Goal: Information Seeking & Learning: Learn about a topic

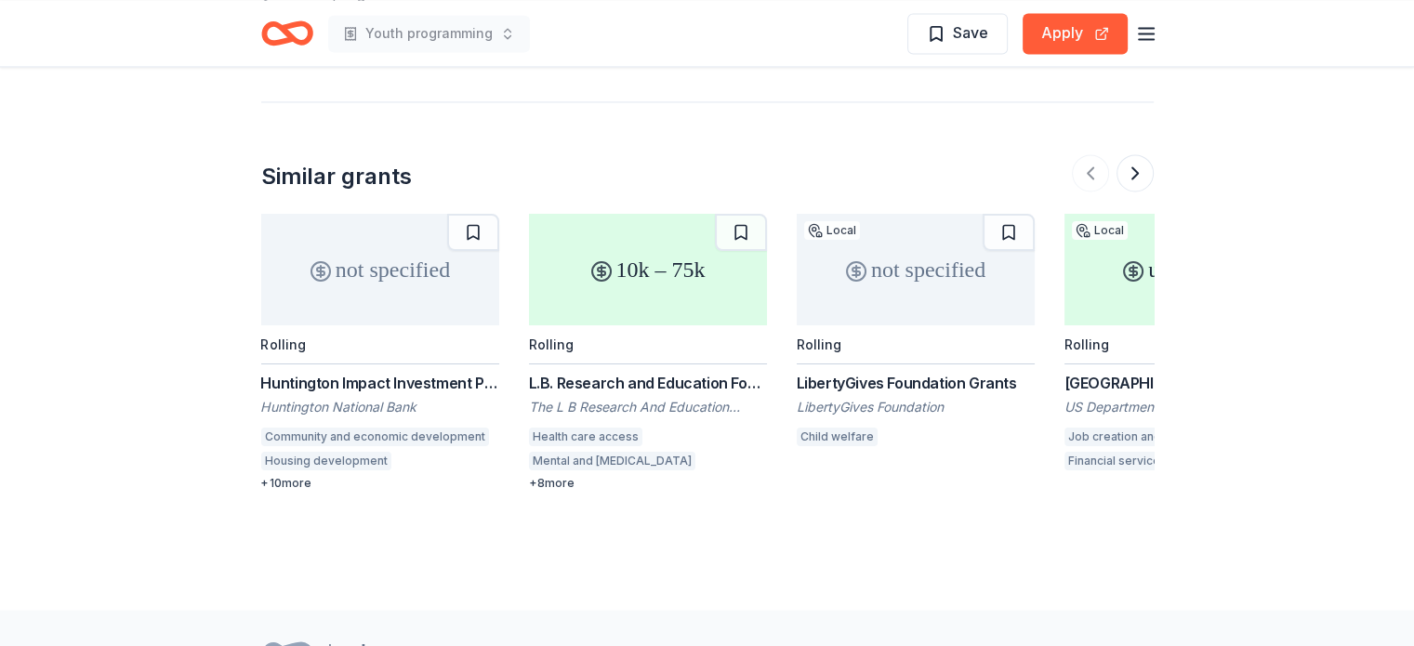
scroll to position [3053, 0]
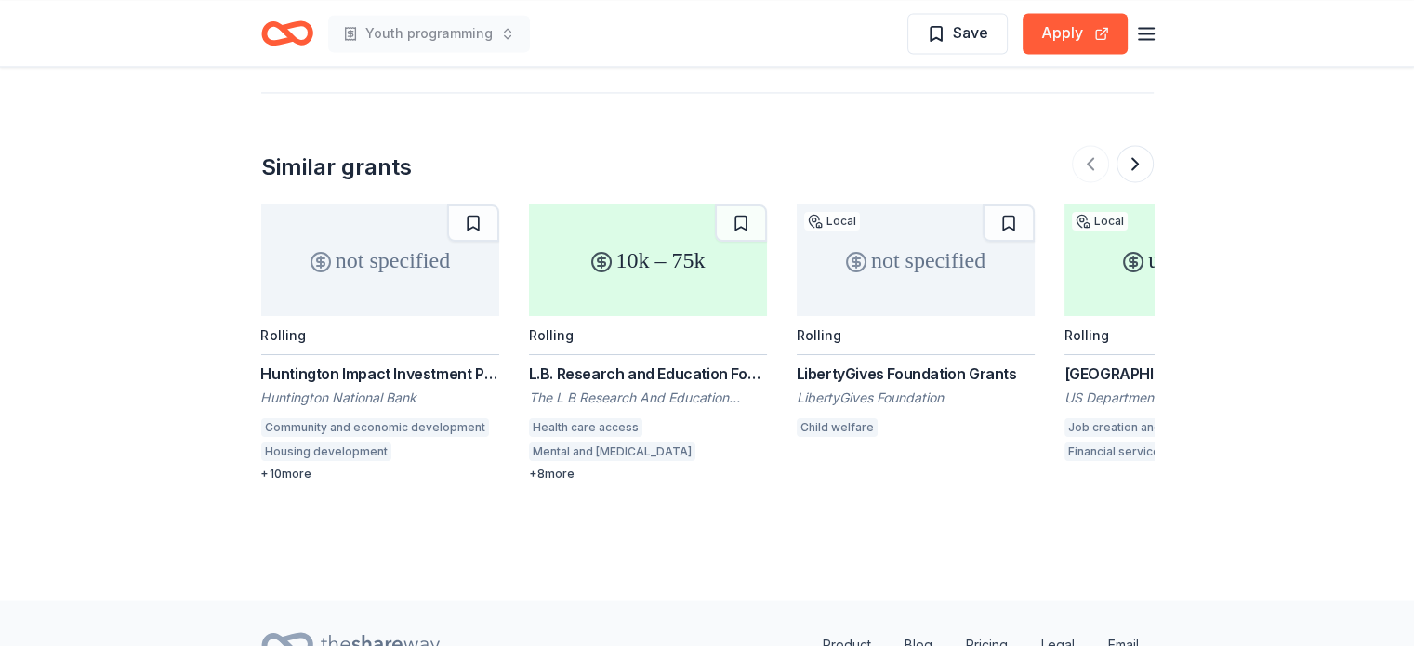
click at [1104, 363] on div "[GEOGRAPHIC_DATA] FY 2021 – FY 2023 EDA Planning and Local Technical Assistance" at bounding box center [1184, 374] width 238 height 22
click at [909, 363] on div "LibertyGives Foundation Grants" at bounding box center [916, 374] width 238 height 22
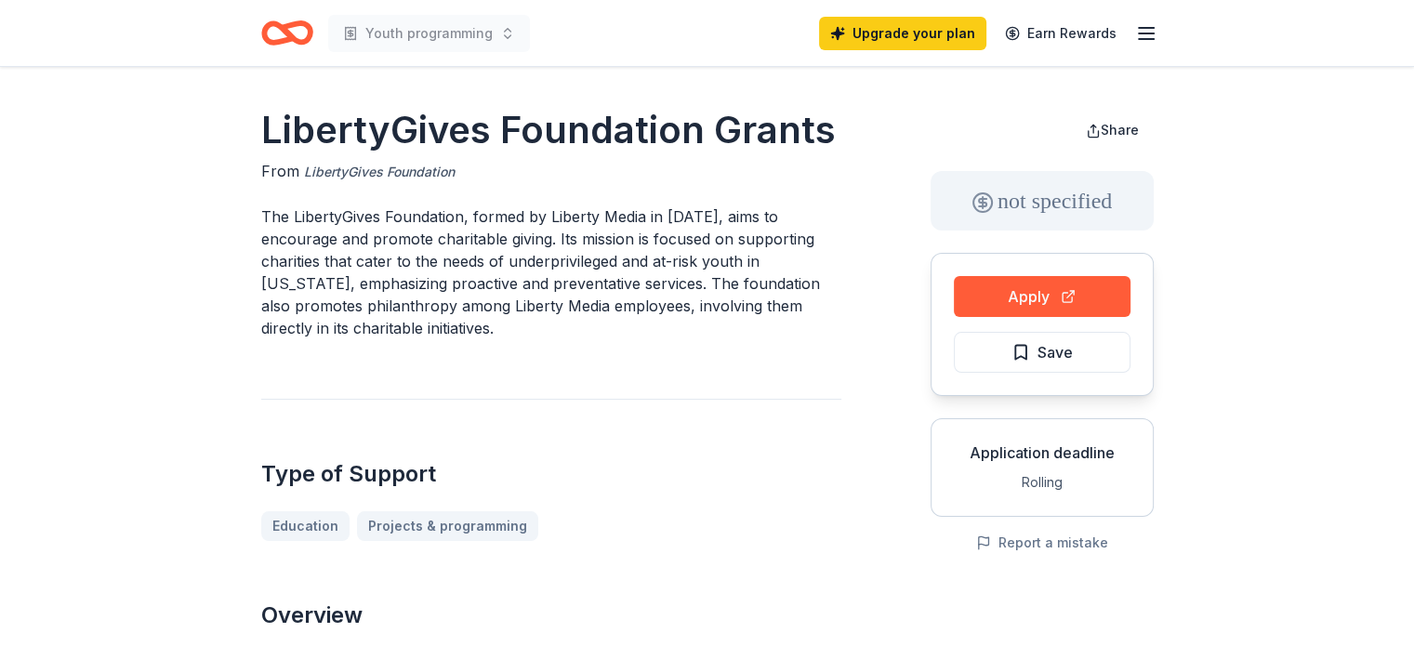
click at [435, 171] on link "LibertyGives Foundation" at bounding box center [379, 172] width 151 height 22
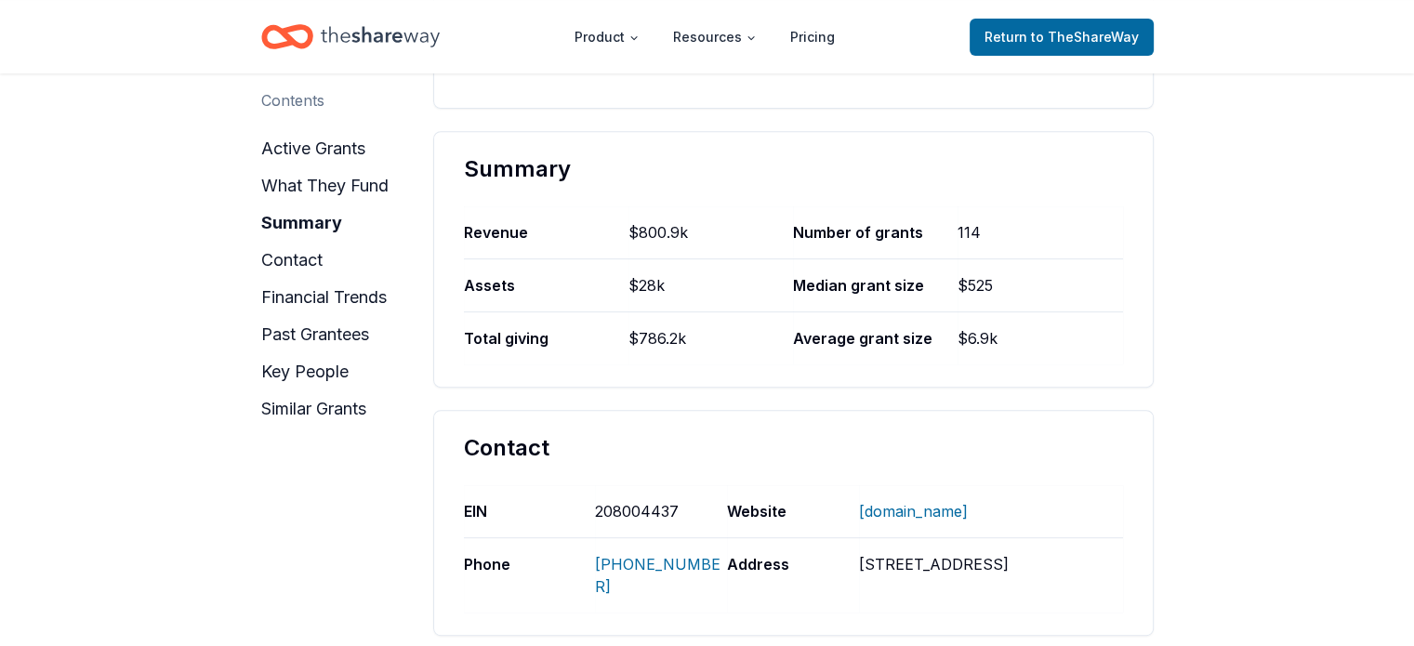
scroll to position [779, 0]
